Goal: Navigation & Orientation: Find specific page/section

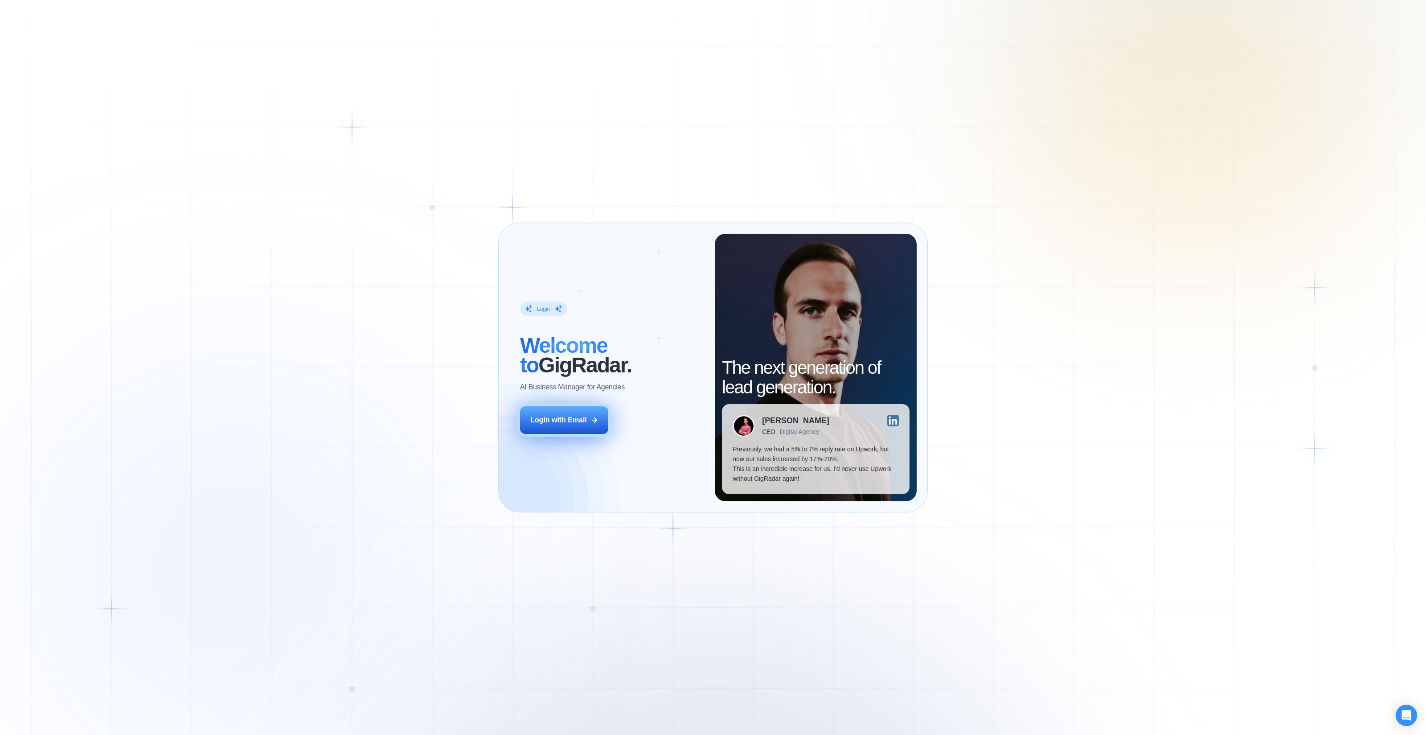
click at [559, 418] on div "Login with Email" at bounding box center [558, 420] width 57 height 10
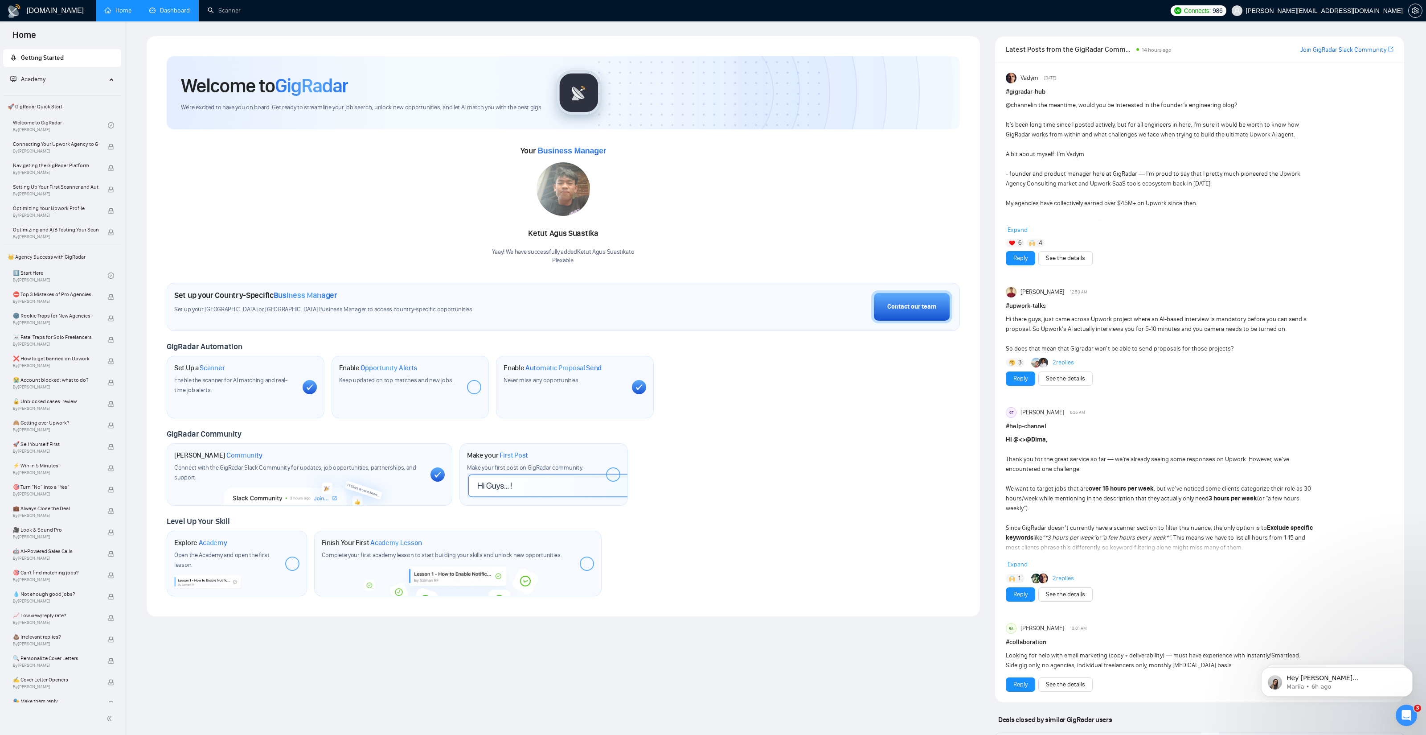
click at [169, 14] on link "Dashboard" at bounding box center [169, 11] width 41 height 8
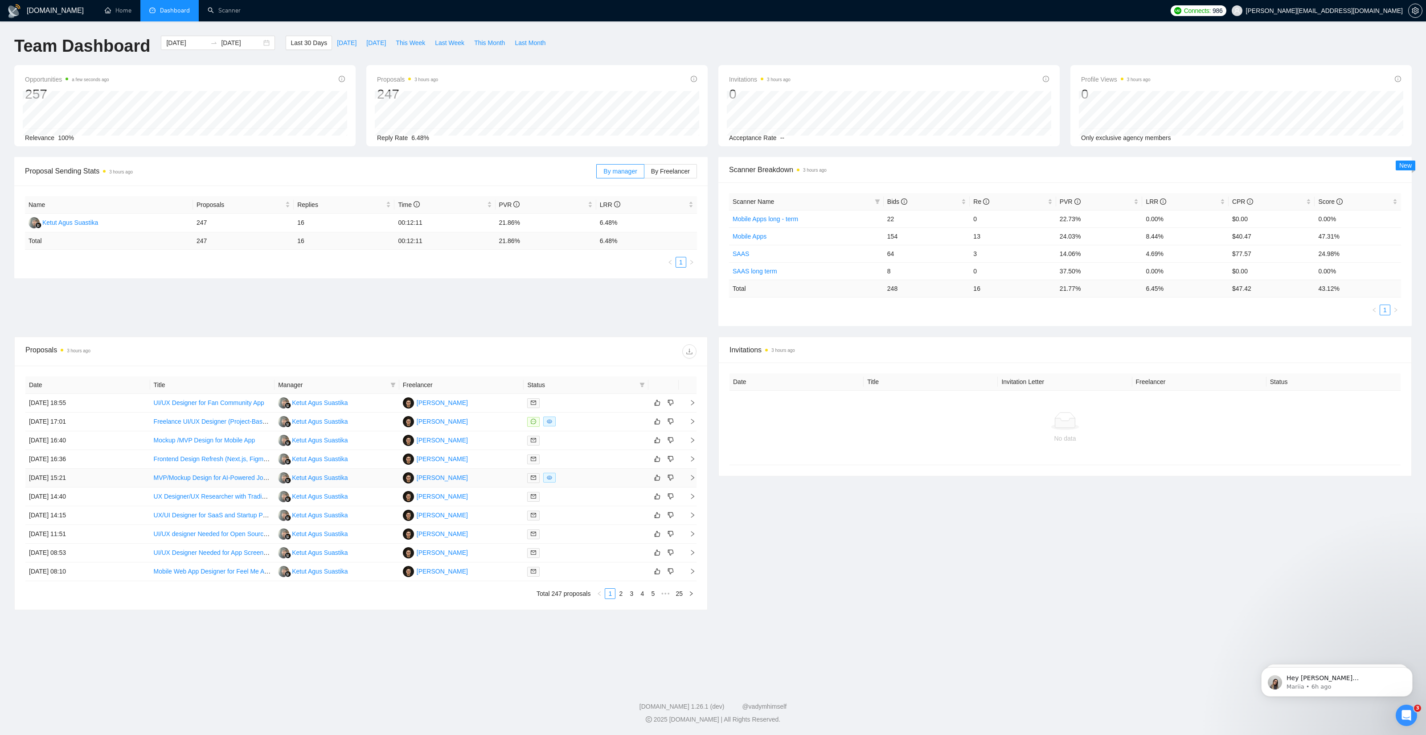
click at [497, 479] on td "[PERSON_NAME]" at bounding box center [461, 478] width 125 height 19
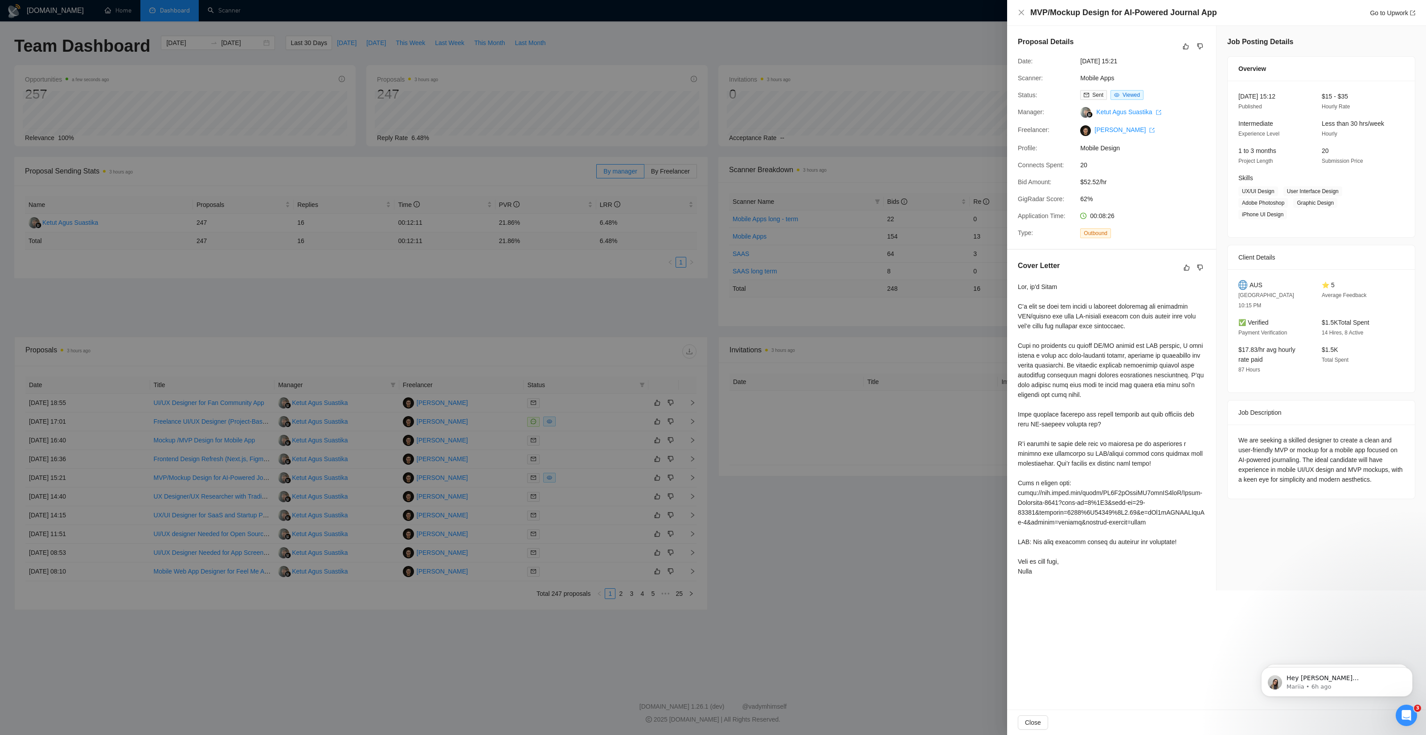
click at [853, 564] on div at bounding box center [713, 367] width 1426 height 735
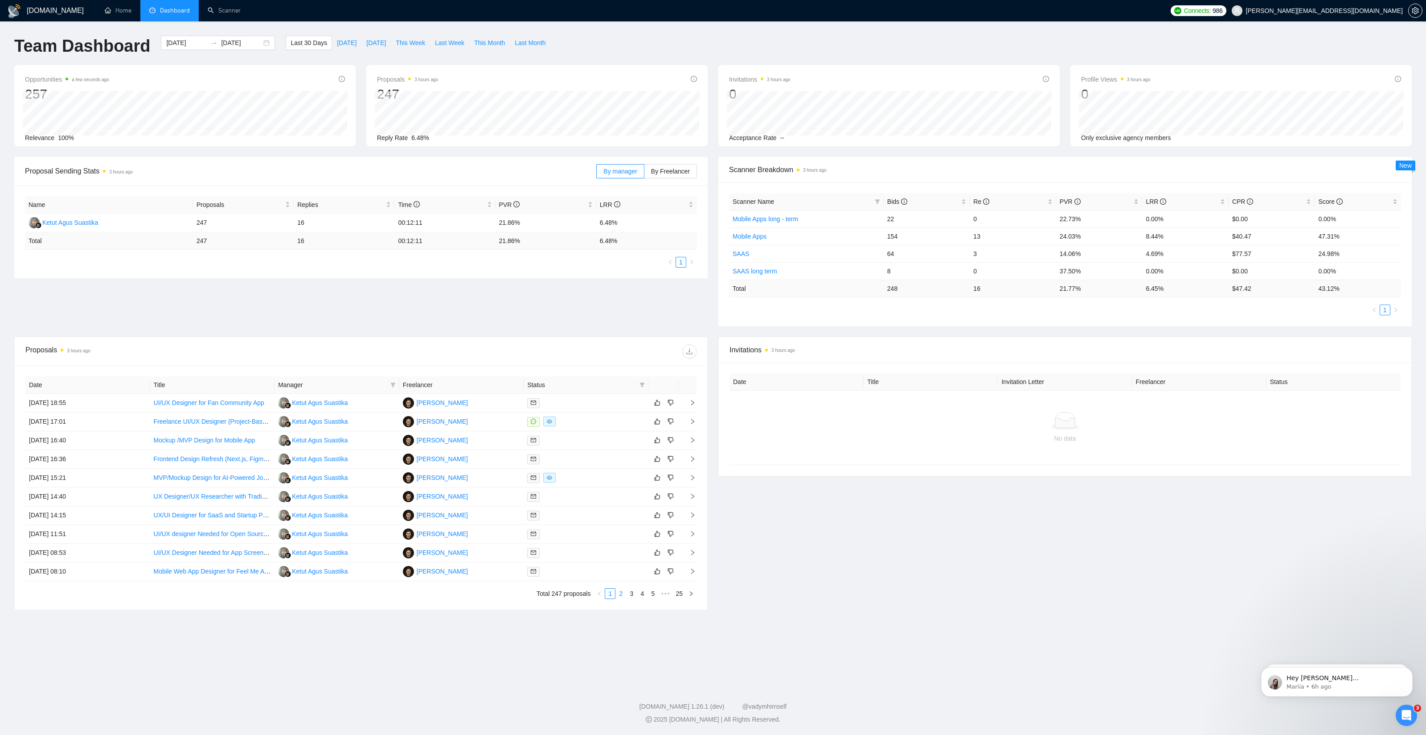
click at [621, 594] on link "2" at bounding box center [621, 593] width 10 height 10
click at [633, 592] on link "3" at bounding box center [632, 593] width 10 height 10
click at [640, 593] on link "4" at bounding box center [642, 593] width 10 height 10
click at [596, 592] on link "1" at bounding box center [600, 593] width 10 height 10
